Goal: Navigation & Orientation: Find specific page/section

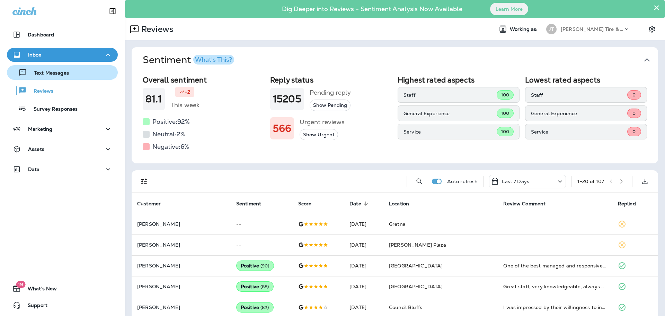
click at [64, 73] on p "Text Messages" at bounding box center [48, 73] width 42 height 7
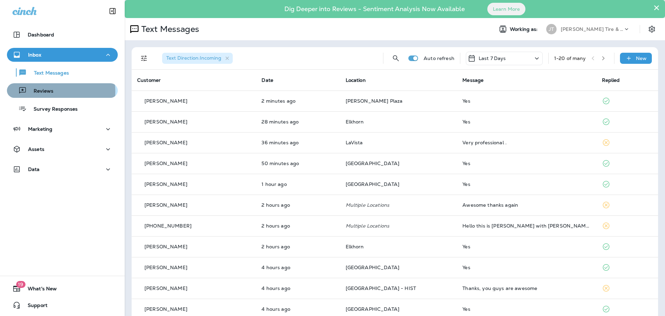
click at [53, 91] on div "Reviews" at bounding box center [62, 90] width 105 height 10
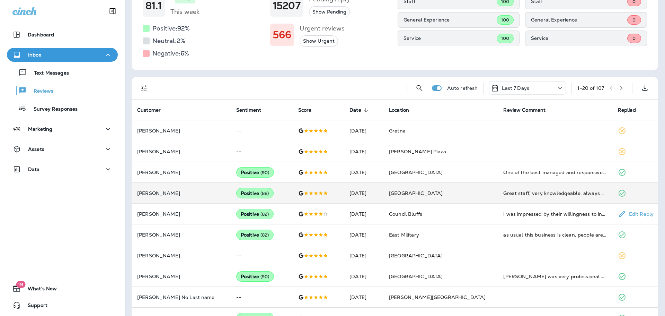
scroll to position [104, 0]
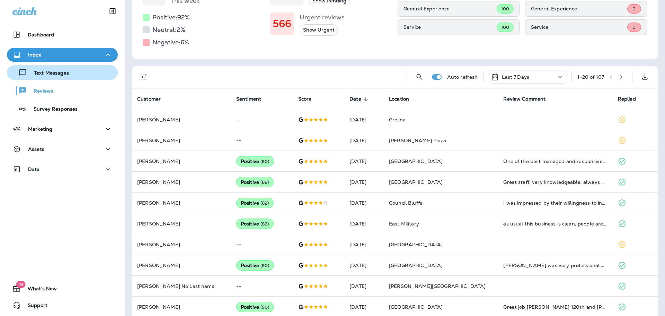
click at [57, 69] on div "Text Messages" at bounding box center [39, 72] width 59 height 10
